Goal: Navigation & Orientation: Find specific page/section

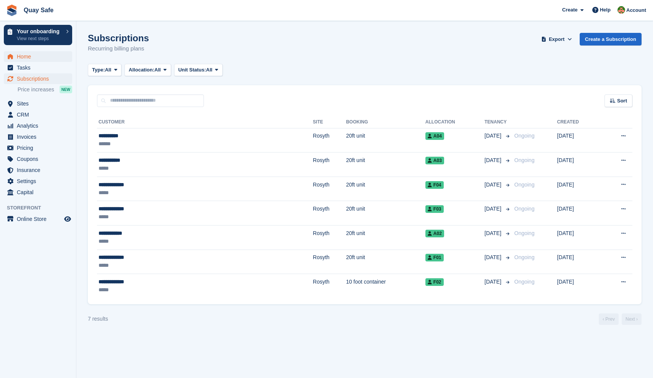
click at [25, 55] on span "Home" at bounding box center [40, 56] width 46 height 11
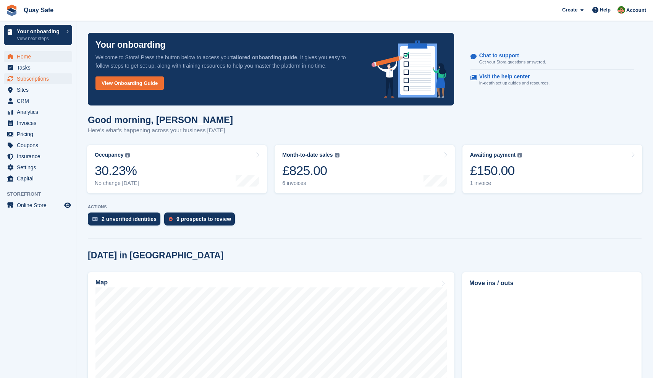
click at [41, 81] on span "Subscriptions" at bounding box center [40, 78] width 46 height 11
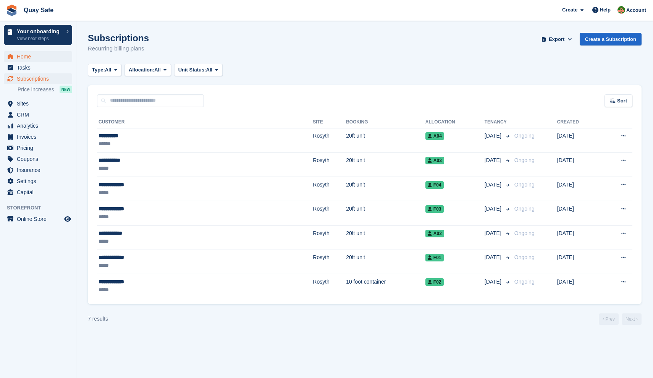
click at [21, 57] on span "Home" at bounding box center [40, 56] width 46 height 11
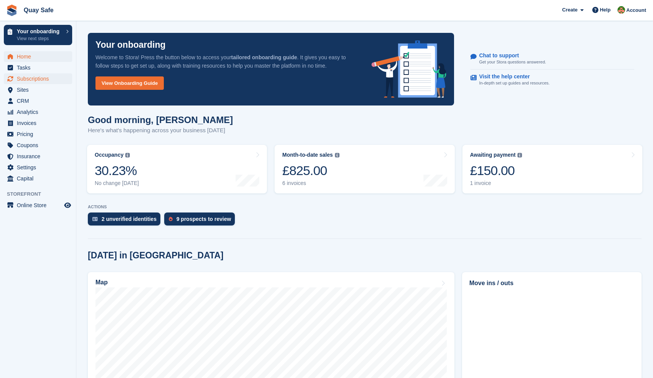
click at [36, 79] on span "Subscriptions" at bounding box center [40, 78] width 46 height 11
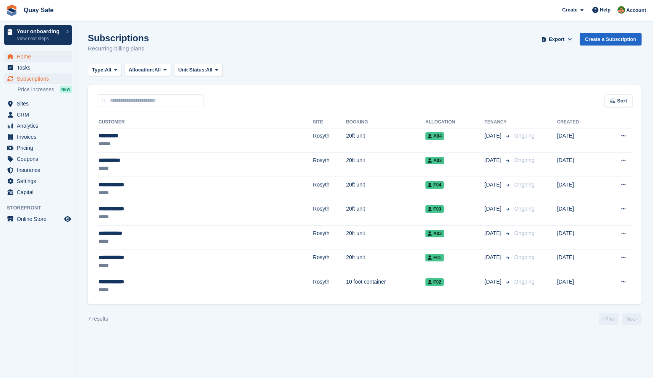
click at [29, 56] on span "Home" at bounding box center [40, 56] width 46 height 11
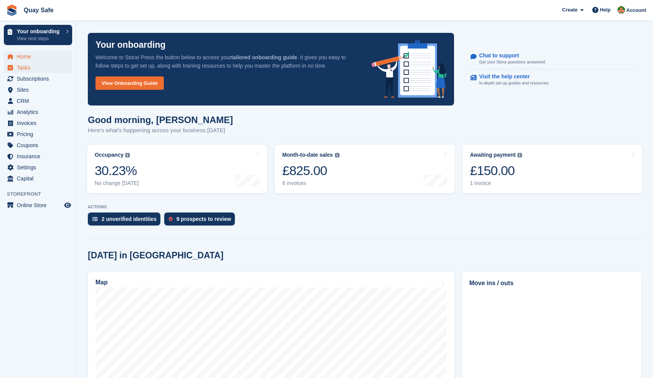
click at [27, 67] on span "Tasks" at bounding box center [40, 67] width 46 height 11
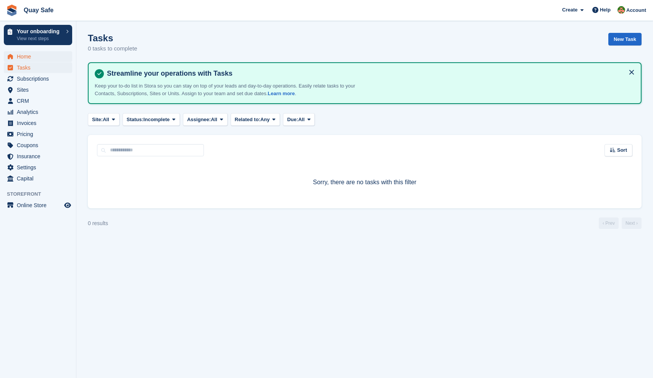
click at [26, 57] on span "Home" at bounding box center [40, 56] width 46 height 11
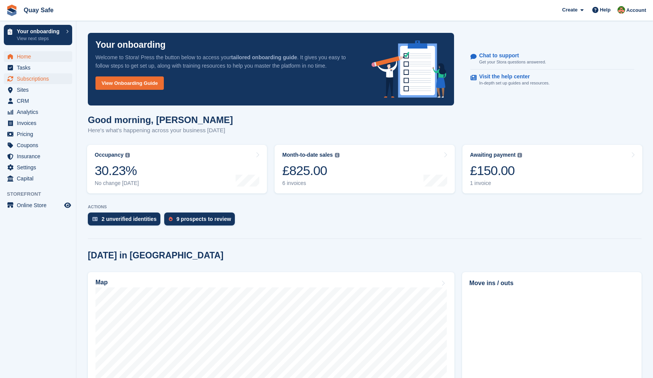
click at [31, 79] on span "Subscriptions" at bounding box center [40, 78] width 46 height 11
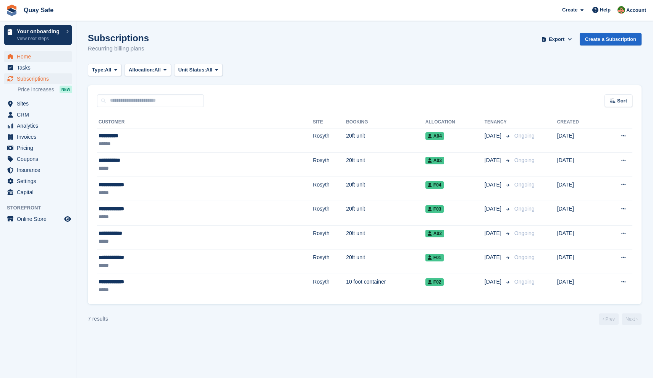
click at [28, 58] on span "Home" at bounding box center [40, 56] width 46 height 11
